Goal: Find specific page/section: Find specific page/section

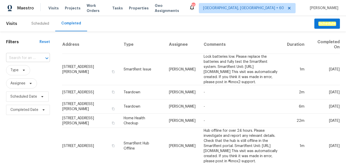
click at [28, 58] on input "text" at bounding box center [21, 58] width 30 height 8
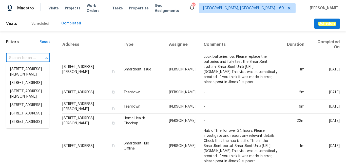
paste input "[STREET_ADDRESS]"
type input "[STREET_ADDRESS]"
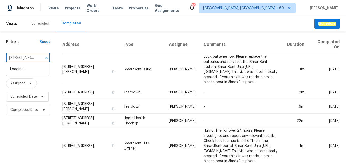
scroll to position [0, 32]
click at [27, 73] on li "[STREET_ADDRESS]" at bounding box center [27, 69] width 43 height 8
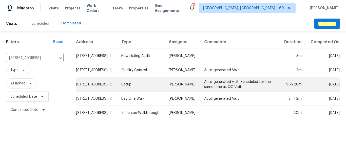
click at [136, 88] on td "Setup" at bounding box center [140, 84] width 47 height 14
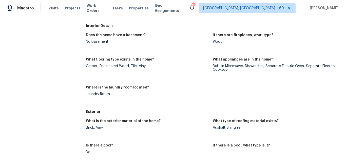
scroll to position [485, 0]
